Goal: Task Accomplishment & Management: Complete application form

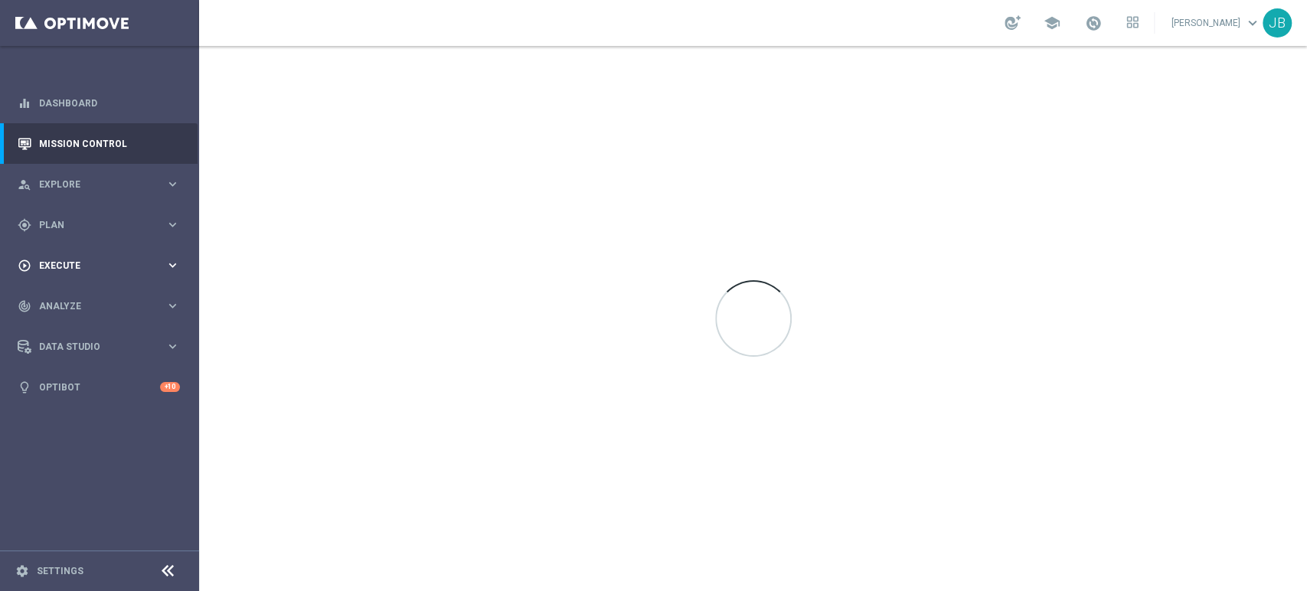
click at [62, 272] on div "play_circle_outline Execute" at bounding box center [92, 266] width 148 height 14
click at [73, 289] on div "Campaign Builder" at bounding box center [119, 297] width 158 height 23
click at [78, 299] on link "Campaign Builder" at bounding box center [99, 297] width 119 height 12
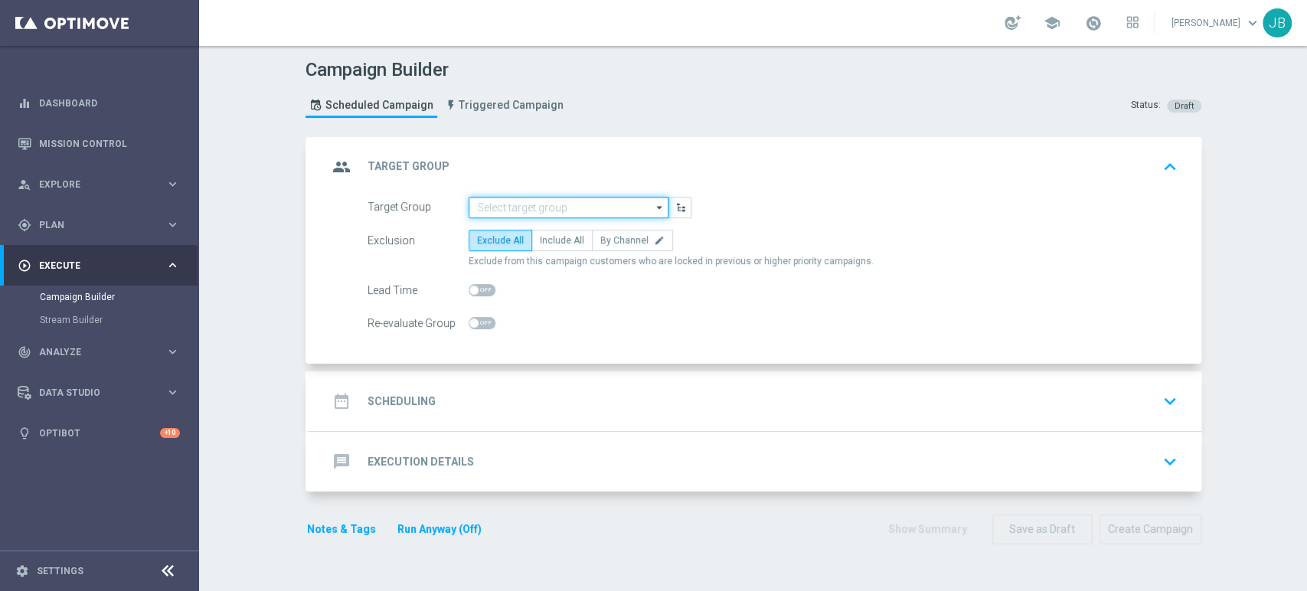
click at [491, 216] on input at bounding box center [569, 207] width 200 height 21
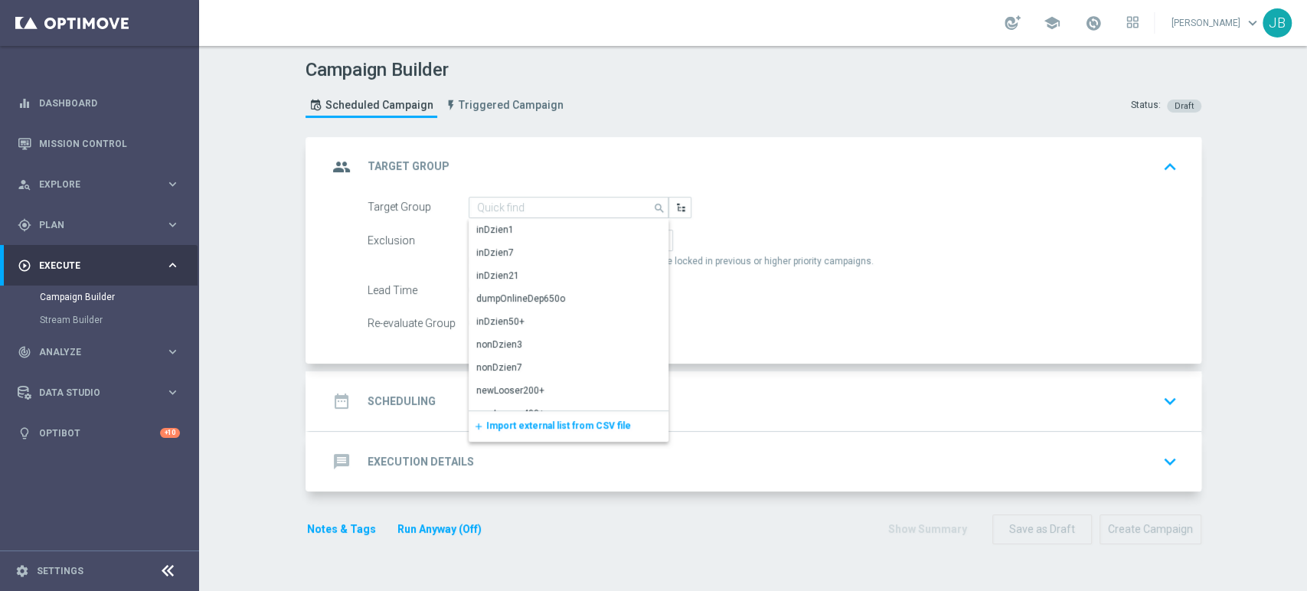
click at [493, 423] on span "Import external list from CSV file" at bounding box center [558, 425] width 145 height 11
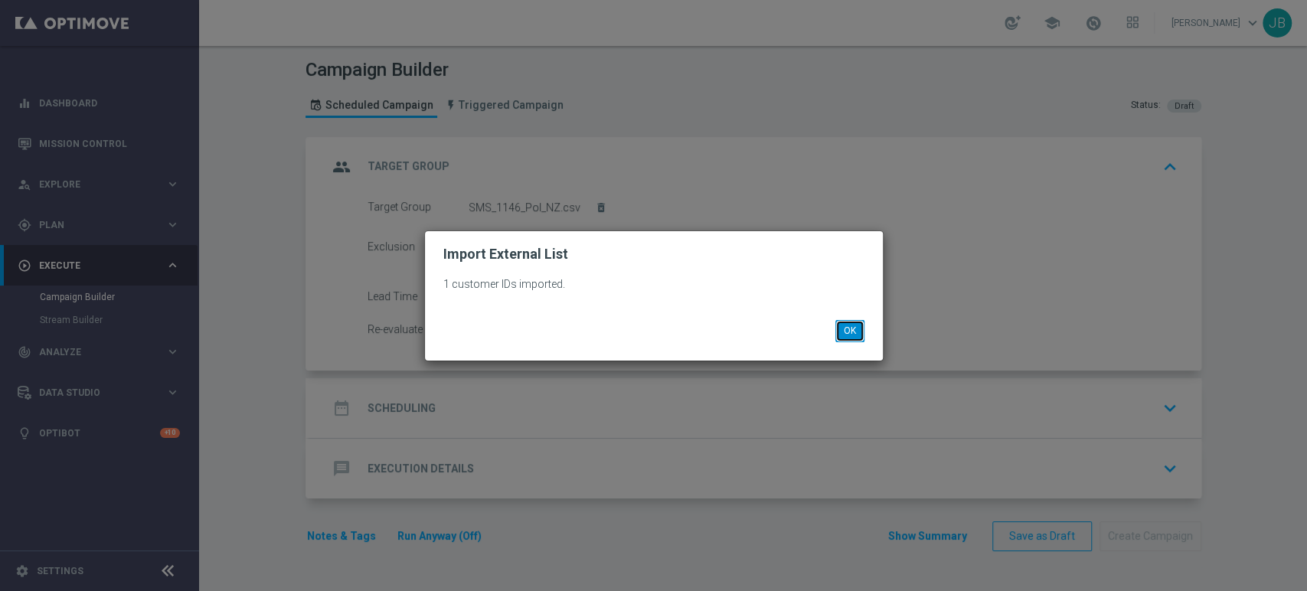
click at [844, 322] on button "OK" at bounding box center [849, 330] width 29 height 21
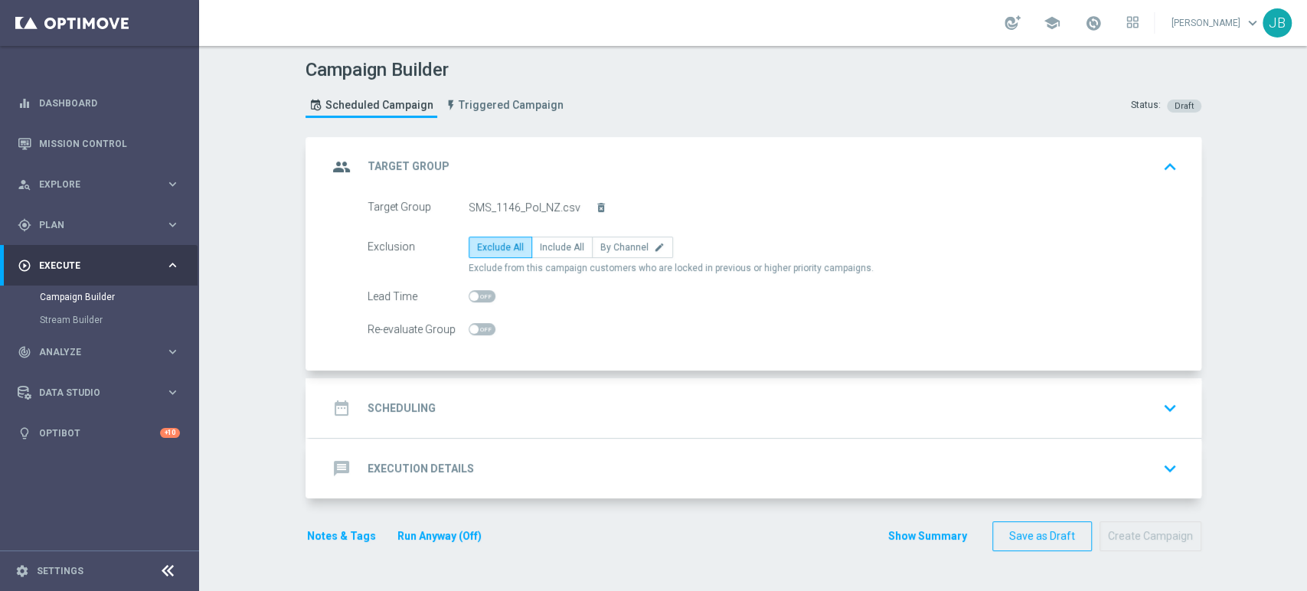
click at [543, 259] on div "Exclusion Exclude All Include All By Channel edit Exclude from this campaign cu…" at bounding box center [773, 256] width 810 height 38
click at [545, 250] on span "Include All" at bounding box center [562, 247] width 44 height 11
click at [545, 250] on input "Include All" at bounding box center [545, 250] width 10 height 10
radio input "true"
click at [510, 396] on div "date_range Scheduling keyboard_arrow_down" at bounding box center [755, 408] width 855 height 29
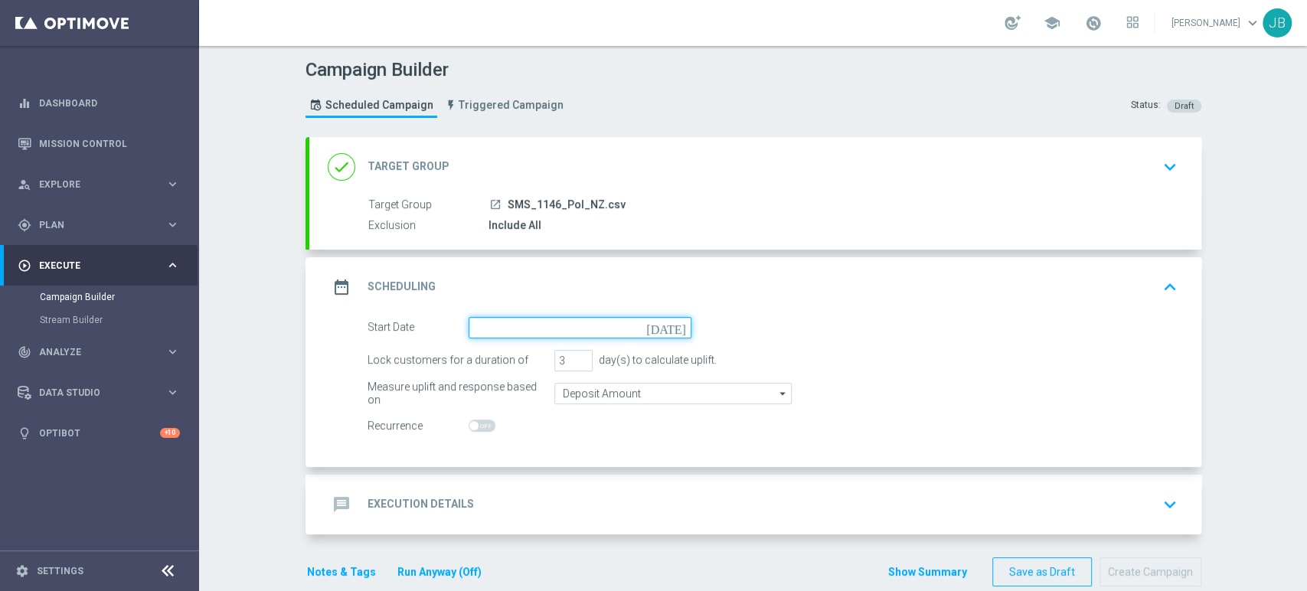
click at [484, 329] on input at bounding box center [580, 327] width 223 height 21
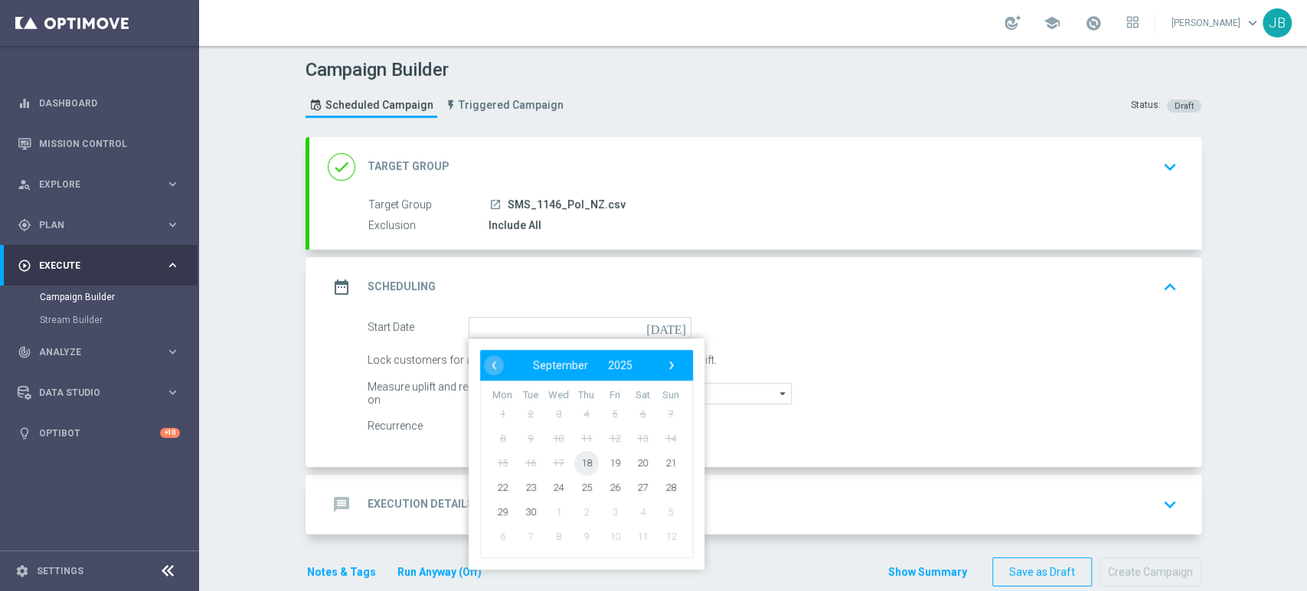
click at [573, 460] on span "18" at bounding box center [585, 462] width 25 height 25
type input "[DATE]"
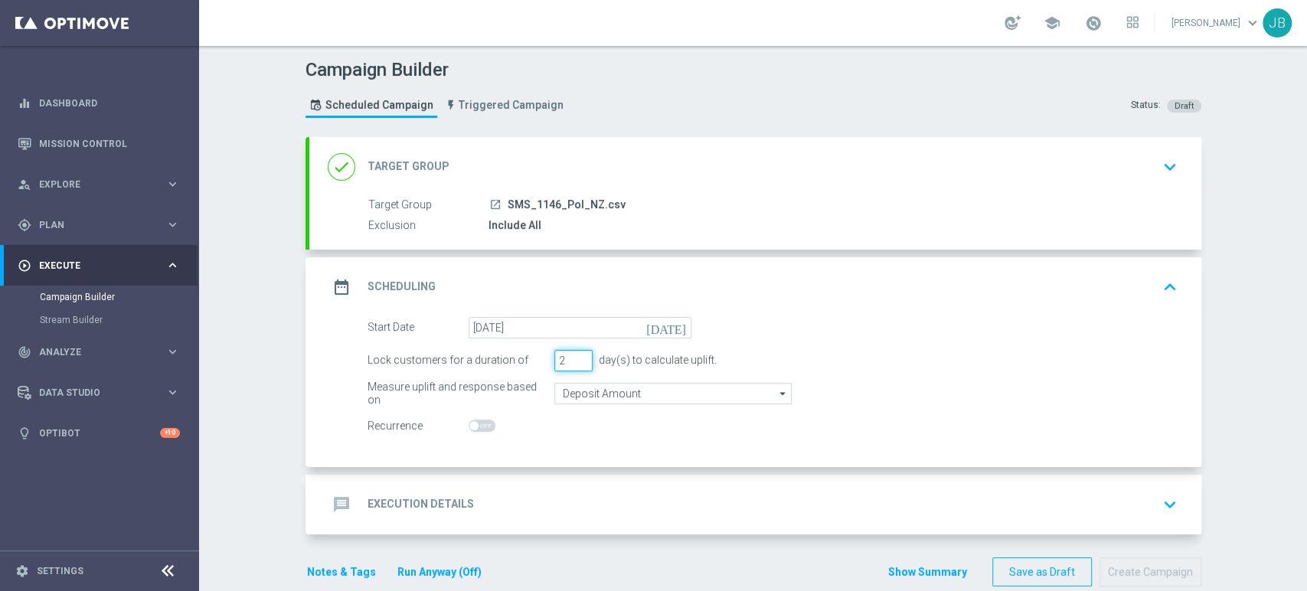
click at [575, 364] on input "2" at bounding box center [573, 360] width 38 height 21
type input "1"
click at [575, 364] on input "1" at bounding box center [573, 360] width 38 height 21
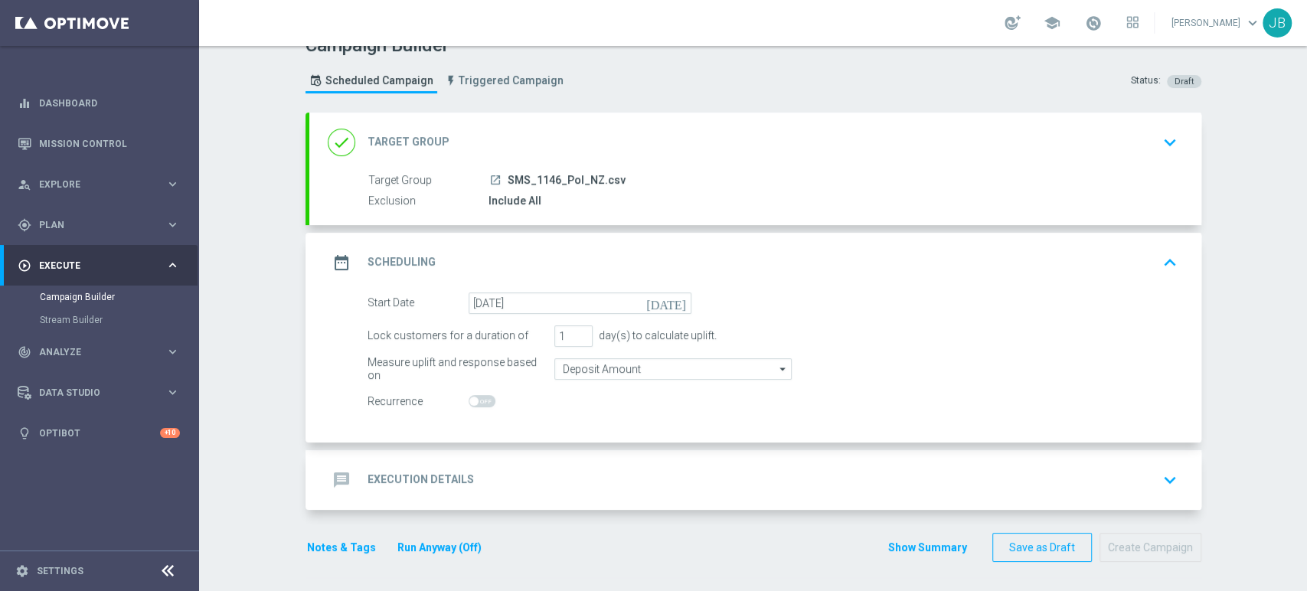
click at [627, 459] on div "message Execution Details keyboard_arrow_down" at bounding box center [755, 480] width 892 height 60
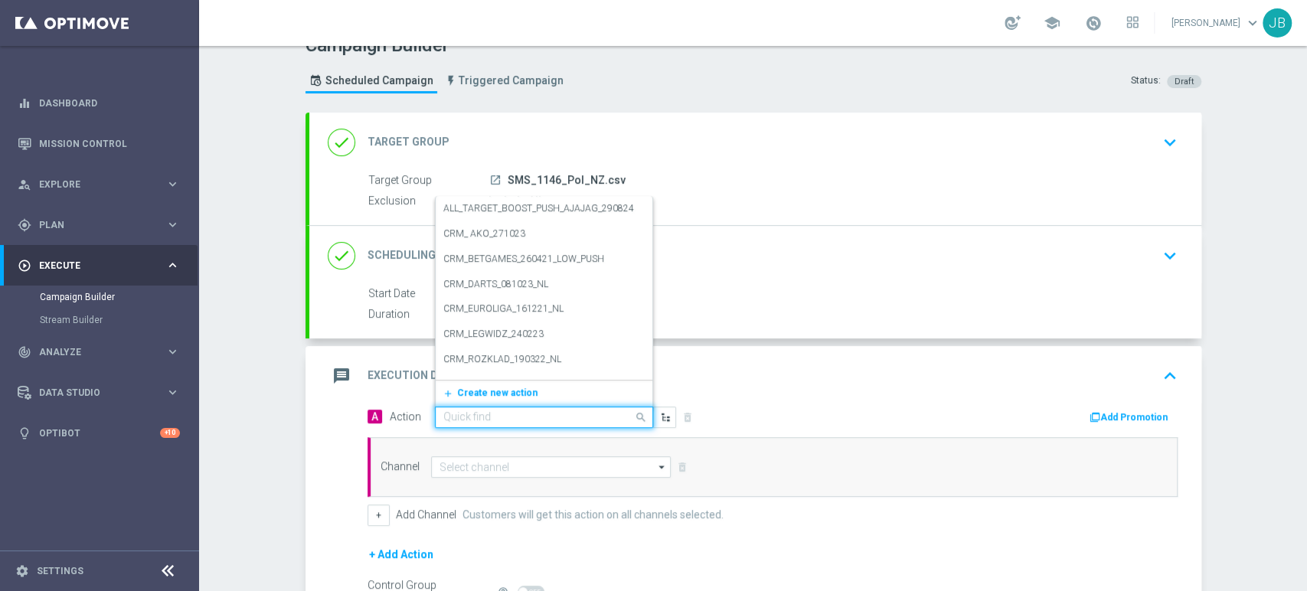
click at [447, 424] on div "Quick find" at bounding box center [544, 417] width 218 height 21
click at [457, 394] on span "Create new action" at bounding box center [497, 392] width 80 height 11
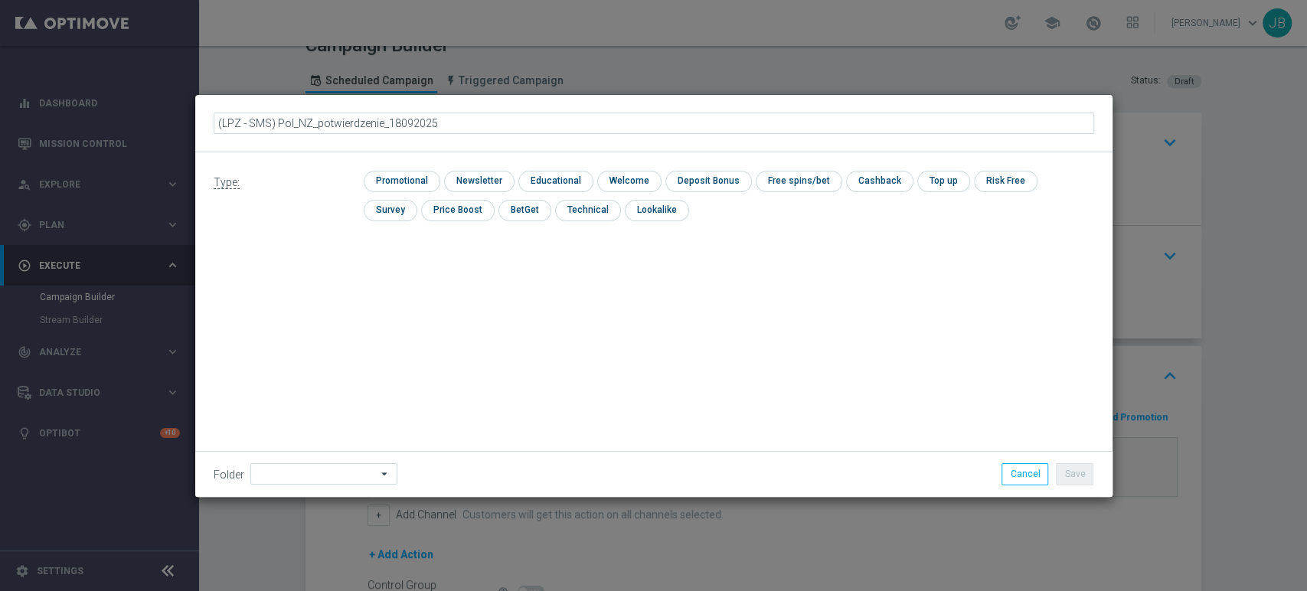
click at [234, 121] on input "(LPZ - SMS) Pol_NZ_potwierdzenie_18092025" at bounding box center [654, 123] width 880 height 21
click at [466, 123] on input "(LPZ - SMS) Pol_NZ_potwierdzenie_18092025" at bounding box center [654, 123] width 880 height 21
type input "(LPZ - SMS) Pol_NZ_potwierdzenie_18092025_1146"
click at [449, 180] on input "checkbox" at bounding box center [477, 181] width 67 height 21
checkbox input "true"
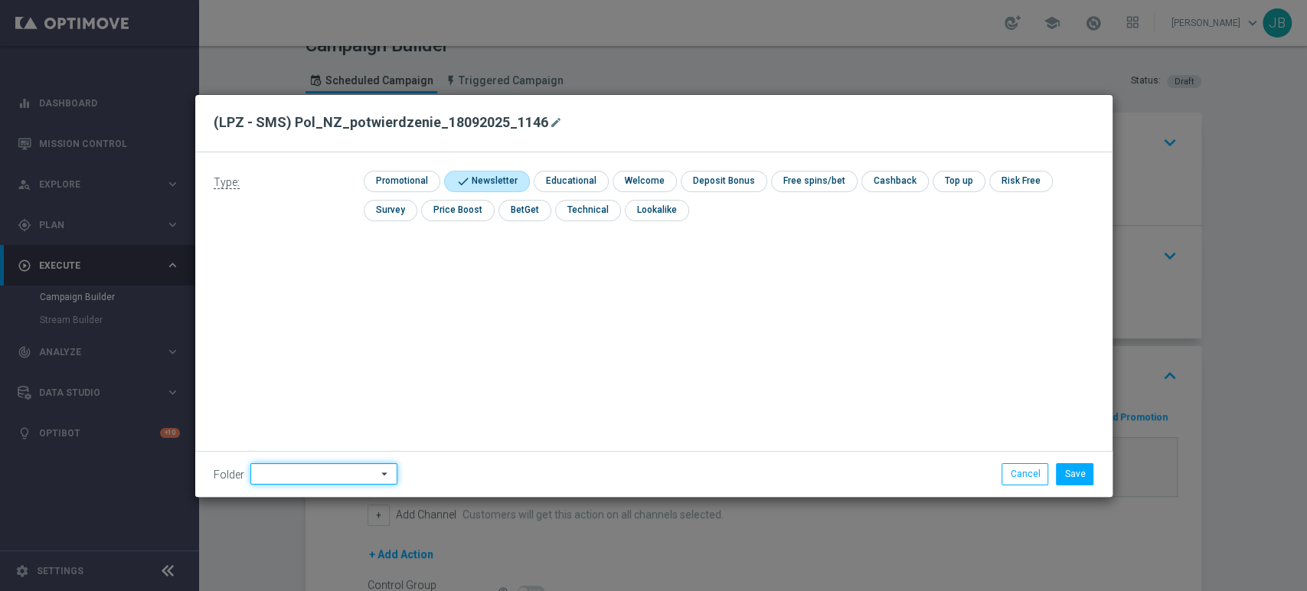
click at [305, 469] on input at bounding box center [323, 473] width 147 height 21
click at [321, 323] on div "[PERSON_NAME]" at bounding box center [321, 318] width 142 height 21
type input "[PERSON_NAME]"
click at [1071, 475] on button "Save" at bounding box center [1075, 473] width 38 height 21
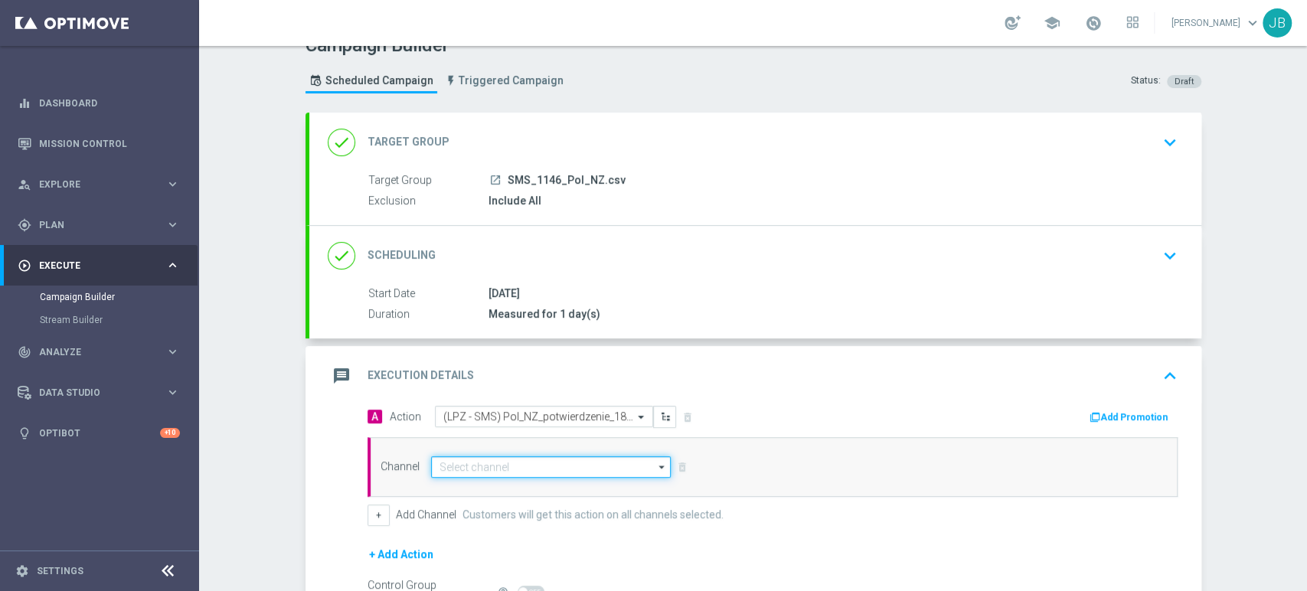
click at [531, 460] on input at bounding box center [551, 466] width 240 height 21
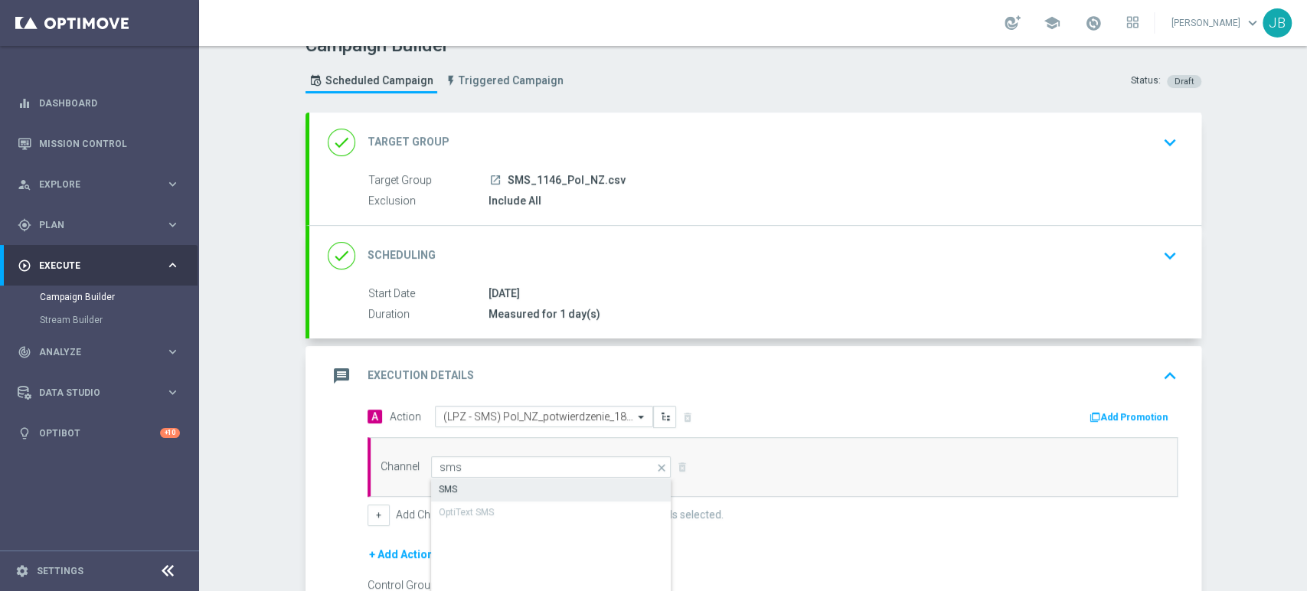
click at [526, 490] on div "SMS" at bounding box center [551, 489] width 241 height 21
type input "SMS"
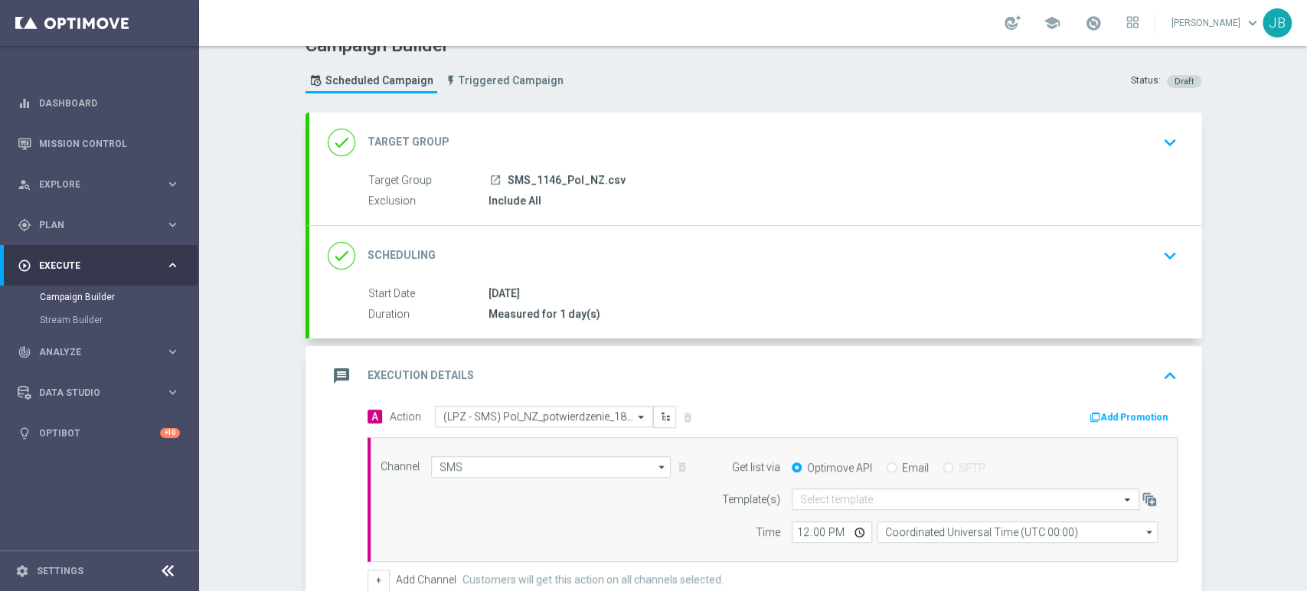
click at [1305, 521] on div "Campaign Builder Scheduled Campaign Triggered Campaign Status: Draft done Targe…" at bounding box center [753, 318] width 1108 height 545
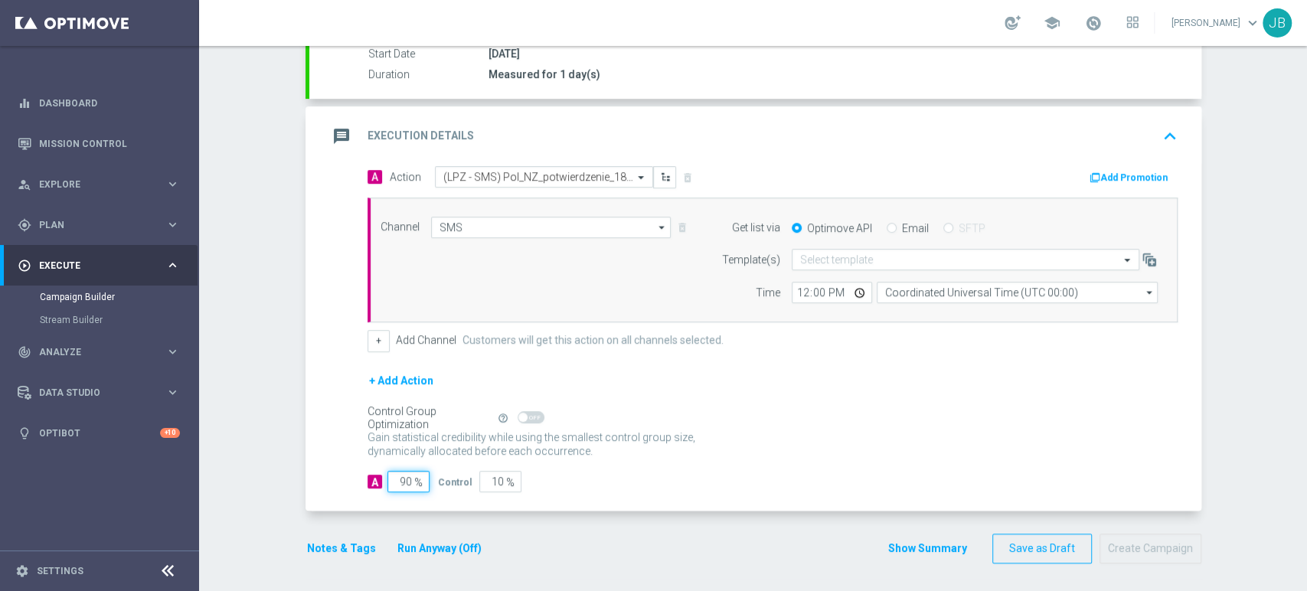
click at [397, 481] on input "90" at bounding box center [408, 481] width 42 height 21
type input "0"
type input "100"
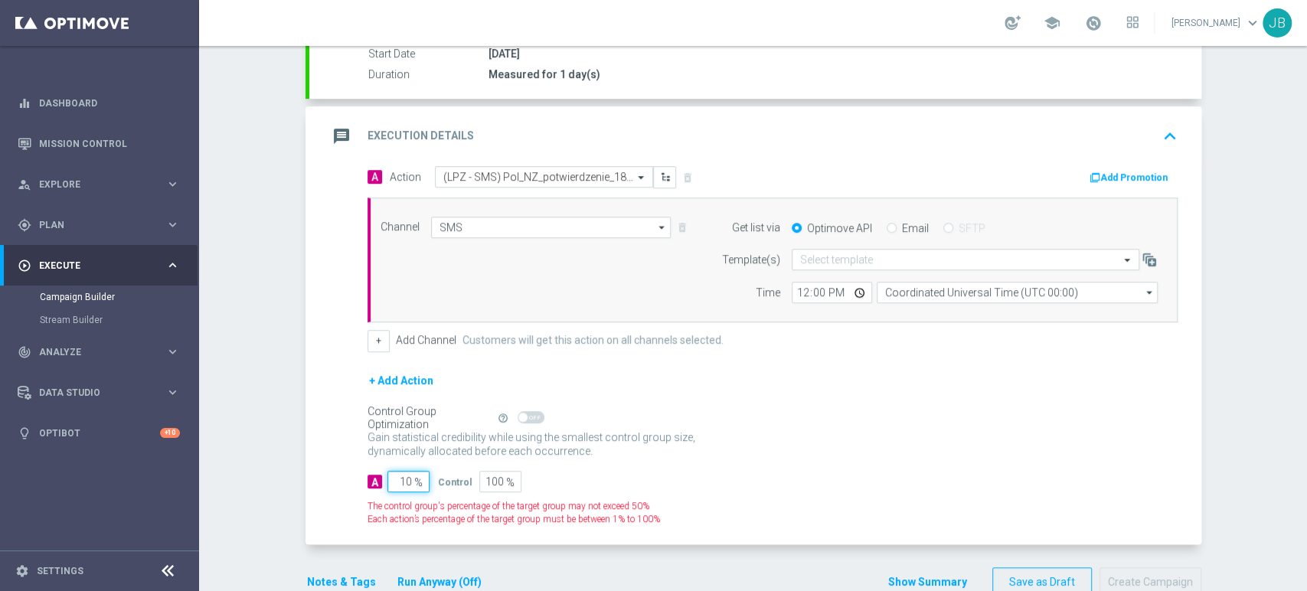
type input "100"
type input "0"
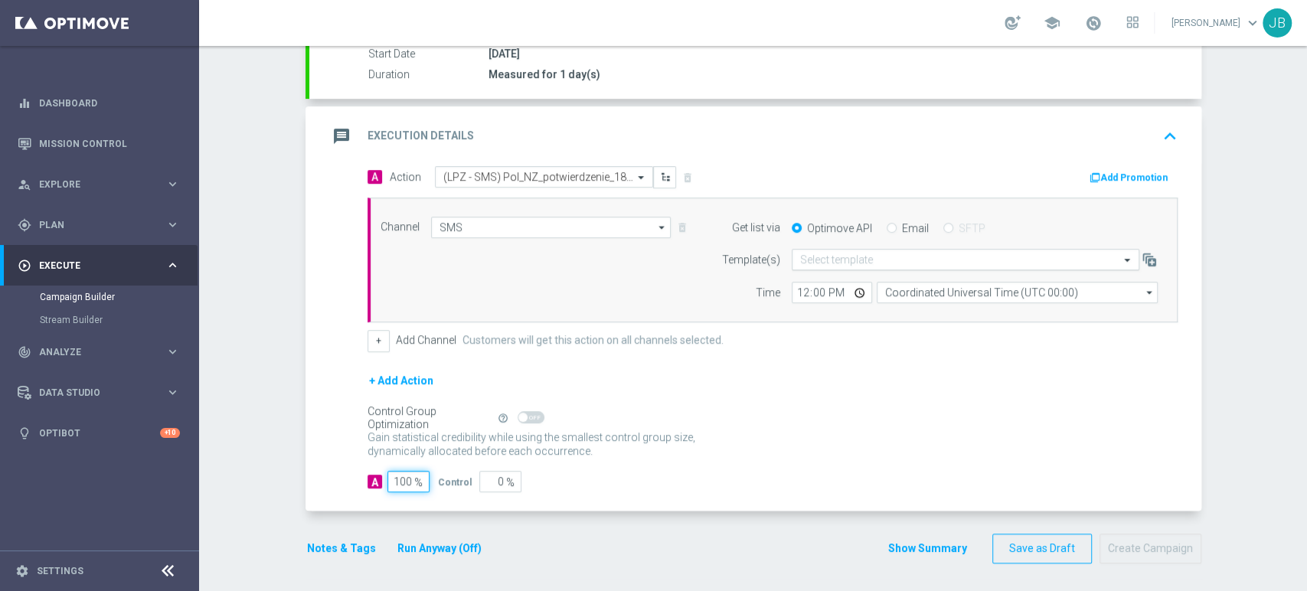
type input "100"
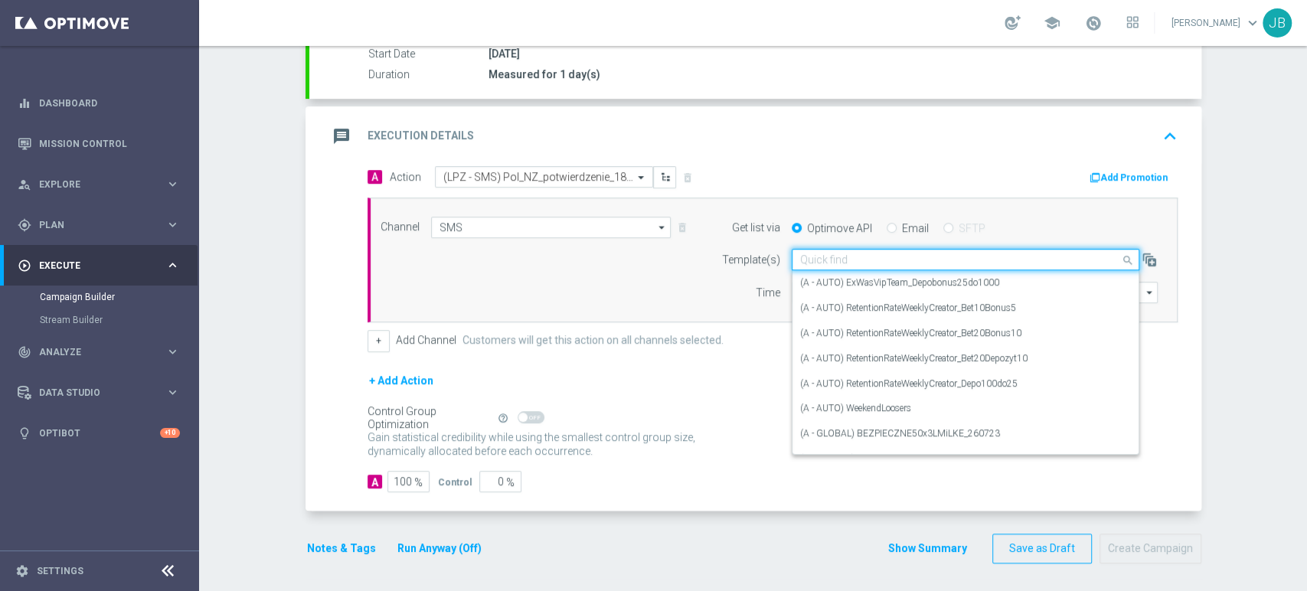
click at [851, 249] on div "Quick find" at bounding box center [966, 259] width 348 height 21
paste input "(LPZ - SMS) Pol_NZ_potwierdzenie_18092025"
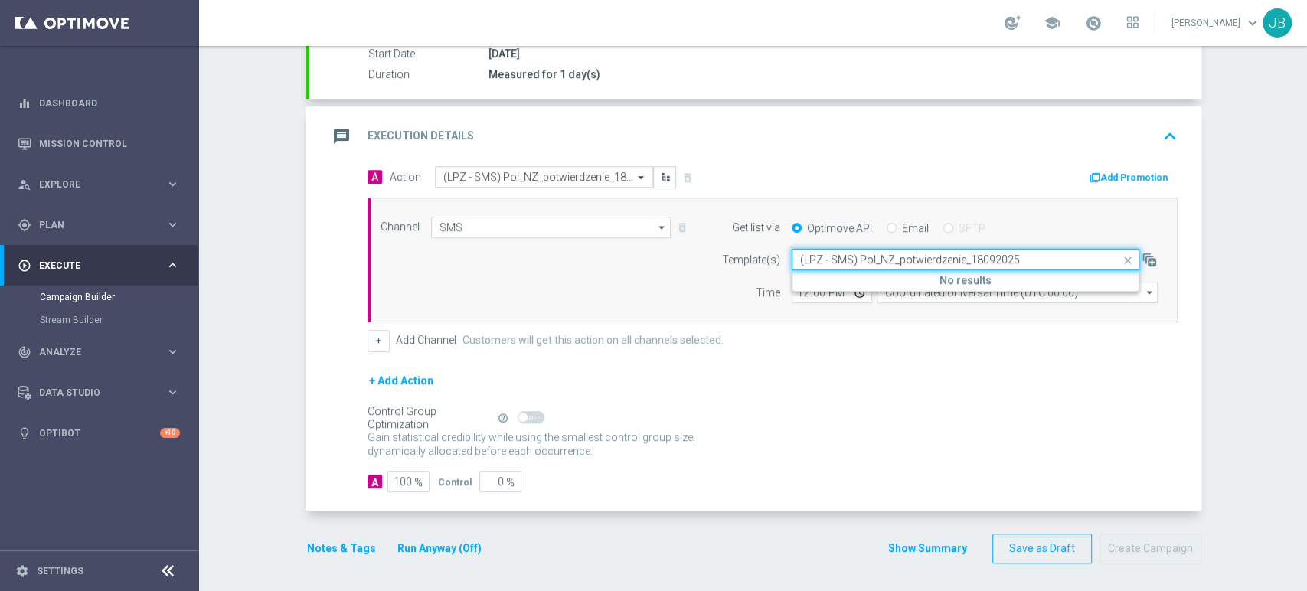
click at [815, 262] on input "(LPZ - SMS) Pol_NZ_potwierdzenie_18092025" at bounding box center [950, 259] width 300 height 13
click at [812, 276] on label "(LPZ - SMS) Pol_NZ_potwierdzenie_18092025" at bounding box center [892, 282] width 185 height 13
type input "(LPZ - SMS) Pol_NZ_potwierdzenie_18092025"
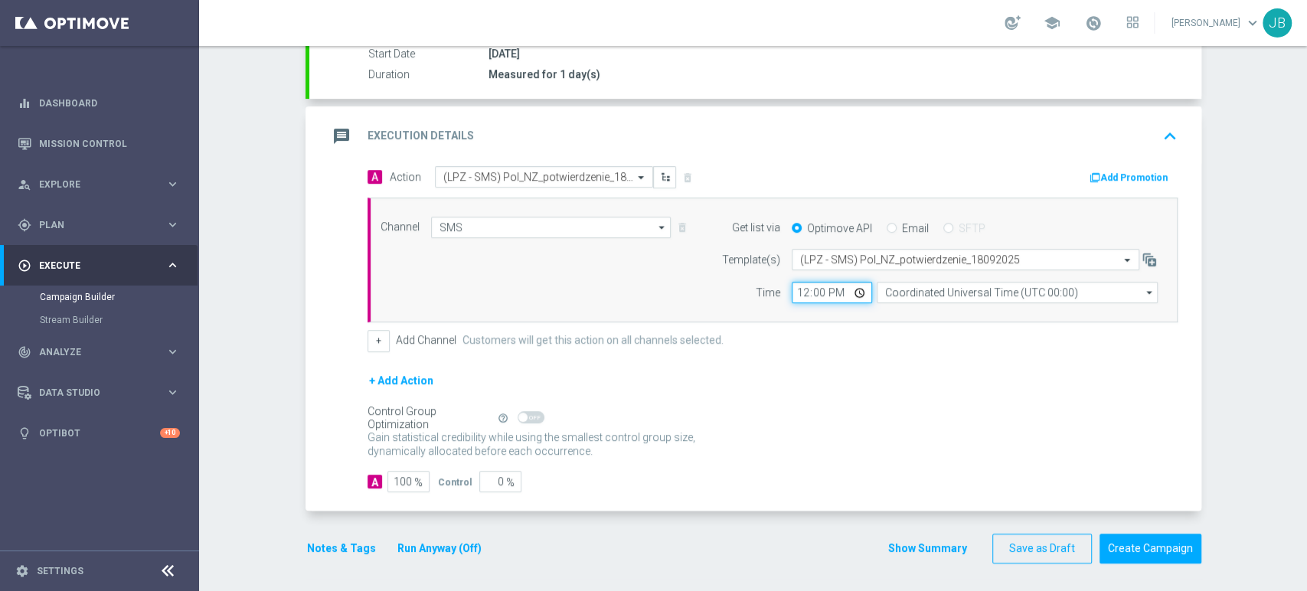
click at [802, 292] on input "12:00" at bounding box center [832, 292] width 80 height 21
type input "13:05"
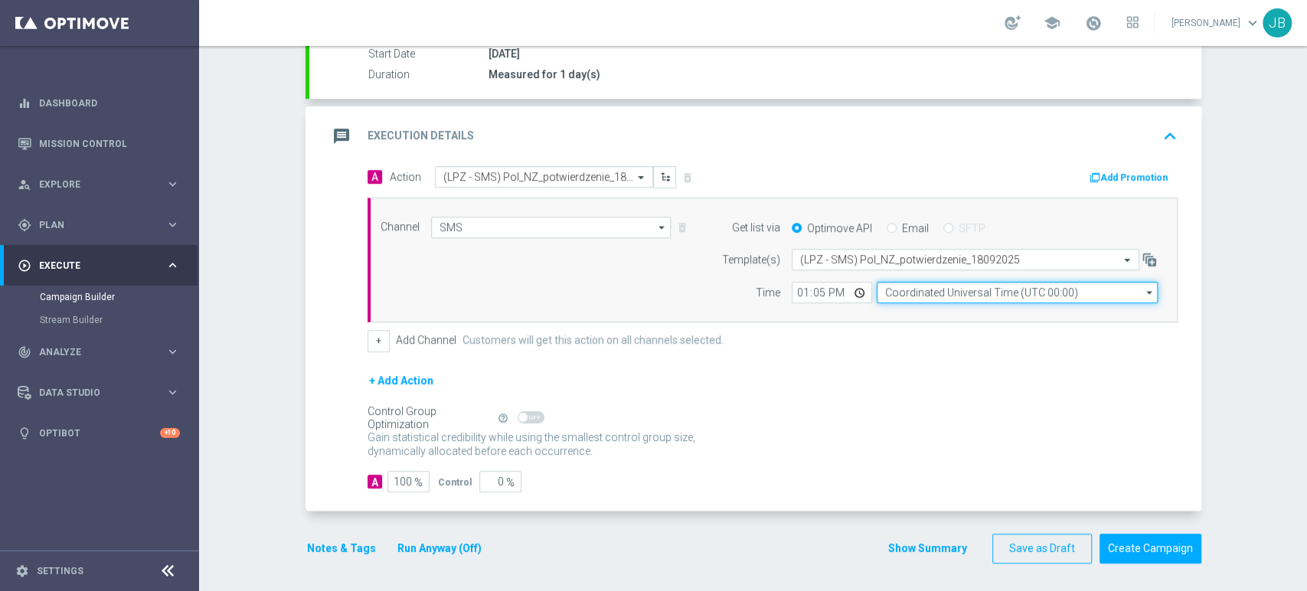
click at [900, 292] on input "Coordinated Universal Time (UTC 00:00)" at bounding box center [1017, 292] width 281 height 21
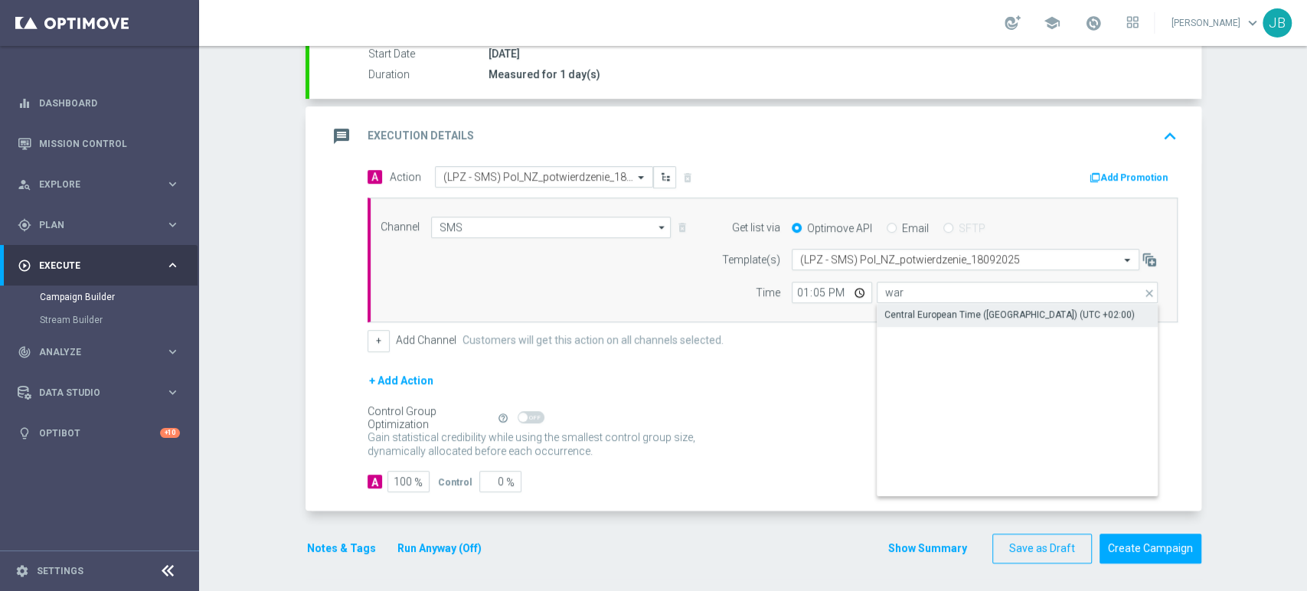
click at [1017, 323] on div "Central European Time ([GEOGRAPHIC_DATA]) (UTC +02:00)" at bounding box center [1018, 314] width 282 height 21
type input "Central European Time ([GEOGRAPHIC_DATA]) (UTC +02:00)"
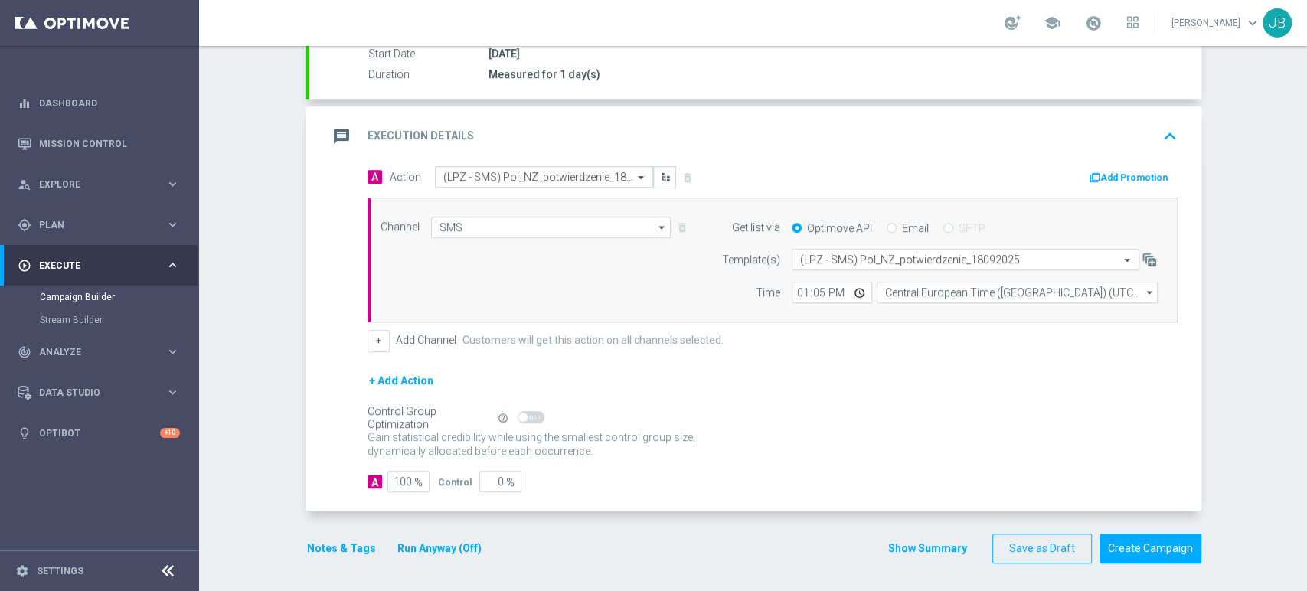
scroll to position [0, 0]
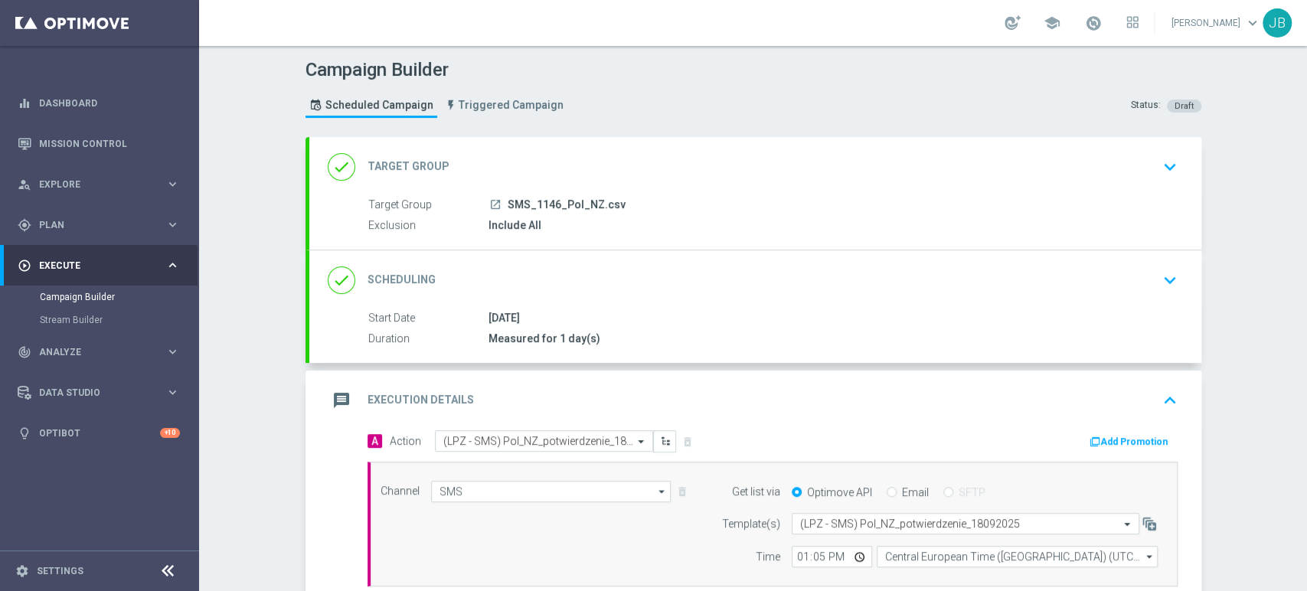
click at [1305, 97] on div "Campaign Builder Scheduled Campaign Triggered Campaign Status: Draft done Targe…" at bounding box center [753, 318] width 1108 height 545
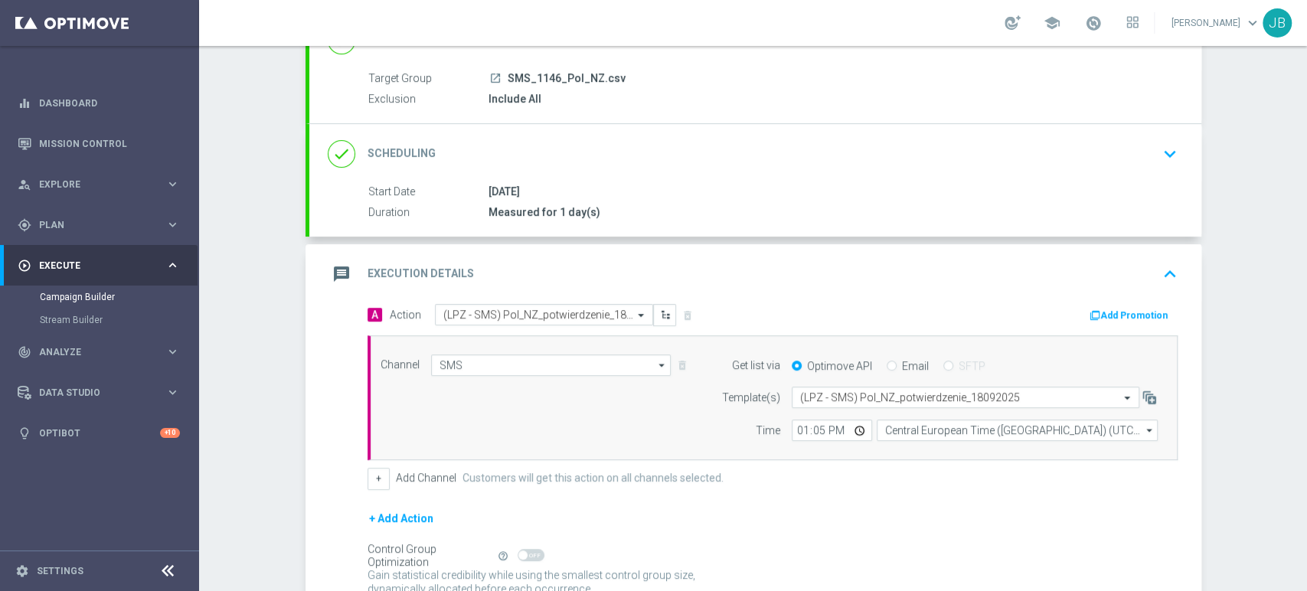
click at [1267, 194] on div "Campaign Builder Scheduled Campaign Triggered Campaign Status: Draft done Targe…" at bounding box center [753, 318] width 1108 height 545
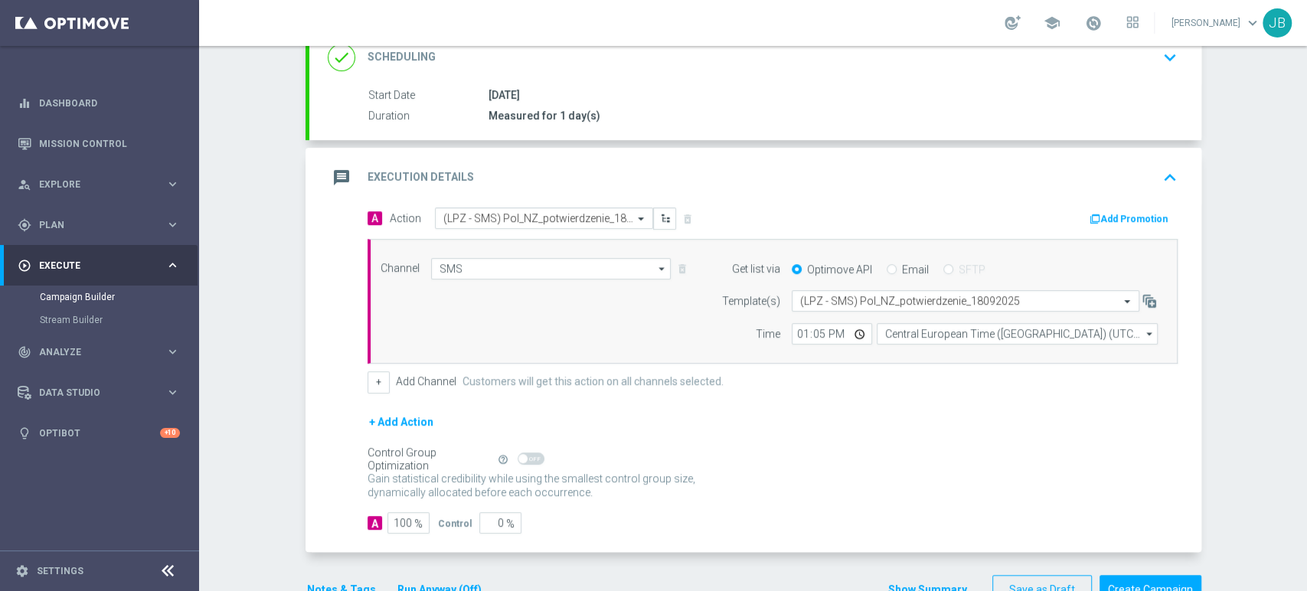
scroll to position [250, 0]
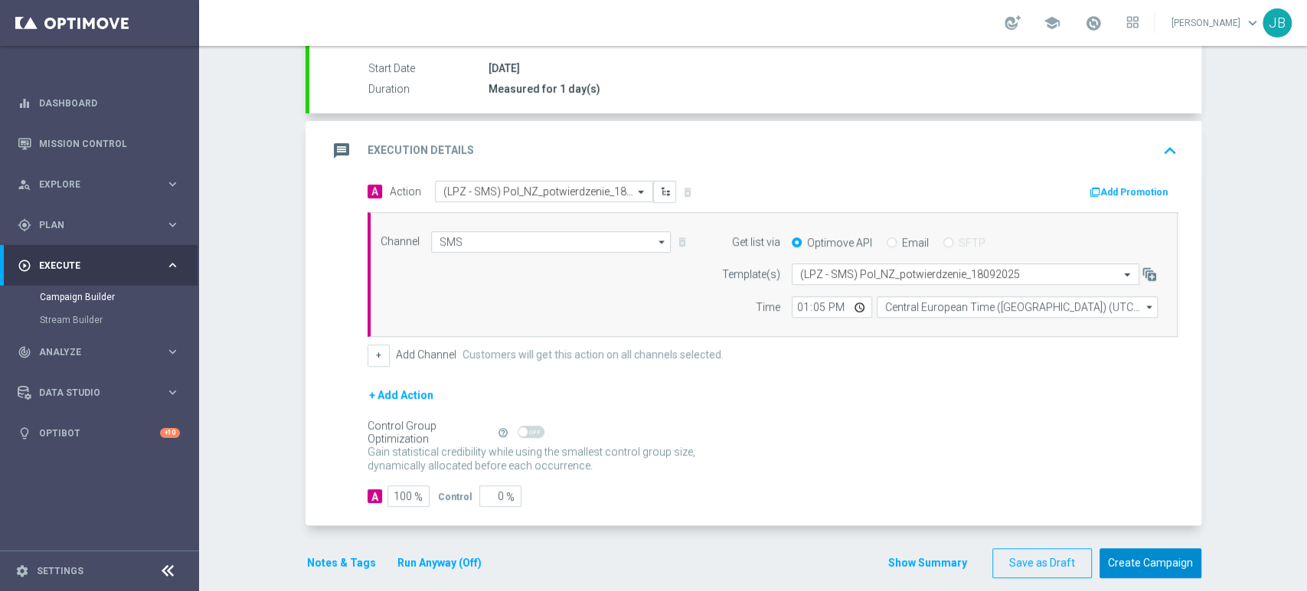
click at [1124, 557] on button "Create Campaign" at bounding box center [1150, 563] width 102 height 30
